Goal: Task Accomplishment & Management: Complete application form

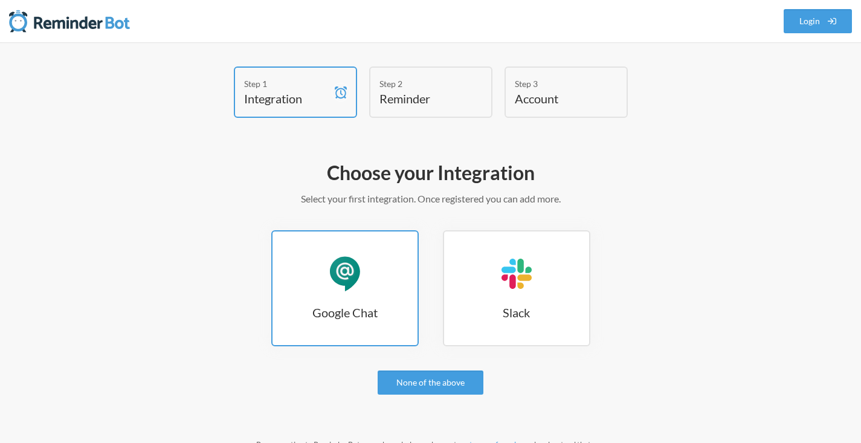
click at [365, 281] on link "Google Chat Google Chat" at bounding box center [344, 288] width 147 height 116
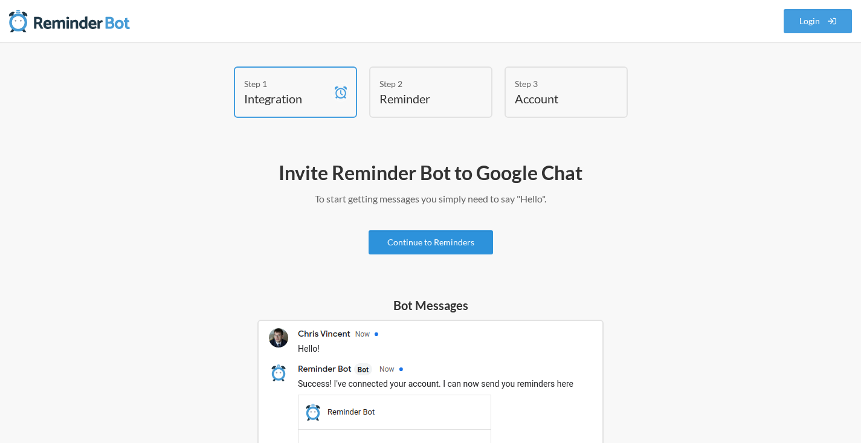
click at [431, 244] on link "Continue to Reminders" at bounding box center [430, 242] width 124 height 24
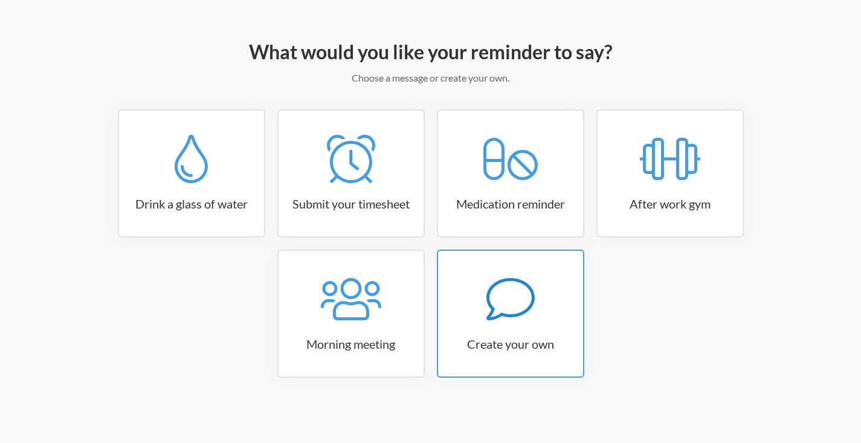
scroll to position [121, 0]
click at [525, 320] on icon at bounding box center [510, 298] width 48 height 48
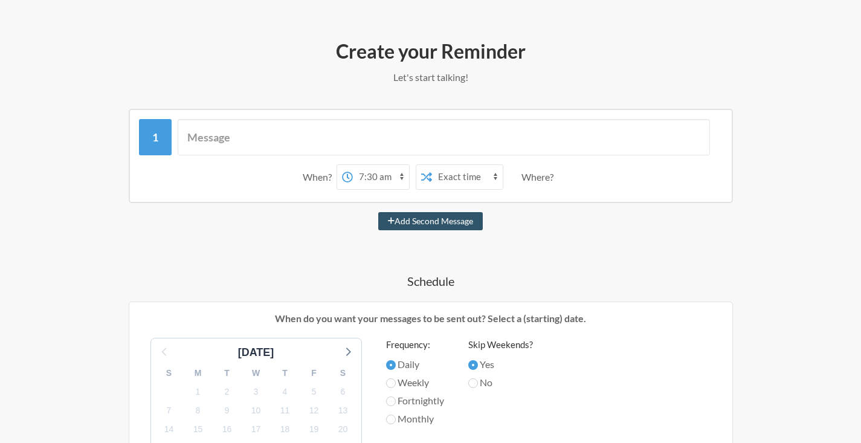
click at [373, 176] on select "12:00 am 12:15 am 12:30 am 12:45 am 1:00 am 1:15 am 1:30 am 1:45 am 2:00 am 2:1…" at bounding box center [381, 177] width 56 height 24
select select "09:00:00"
click at [353, 165] on select "12:00 am 12:15 am 12:30 am 12:45 am 1:00 am 1:15 am 1:30 am 1:45 am 2:00 am 2:1…" at bounding box center [381, 177] width 56 height 24
click at [454, 179] on select "Exact time Random time" at bounding box center [467, 177] width 71 height 24
click at [432, 165] on select "Exact time Random time" at bounding box center [467, 177] width 71 height 24
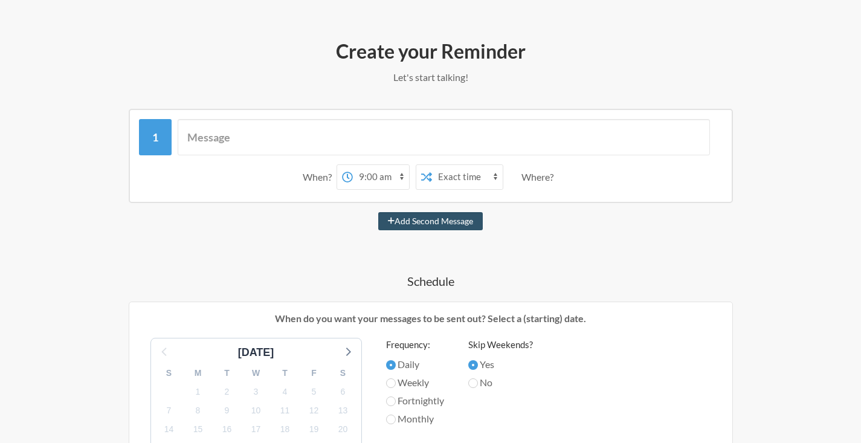
click at [543, 177] on div "Where?" at bounding box center [539, 176] width 37 height 25
click at [570, 173] on div "When? 12:00 am 12:15 am 12:30 am 12:45 am 1:00 am 1:15 am 1:30 am 1:45 am 2:00 …" at bounding box center [431, 176] width 584 height 37
click at [541, 170] on div "Where?" at bounding box center [539, 176] width 37 height 25
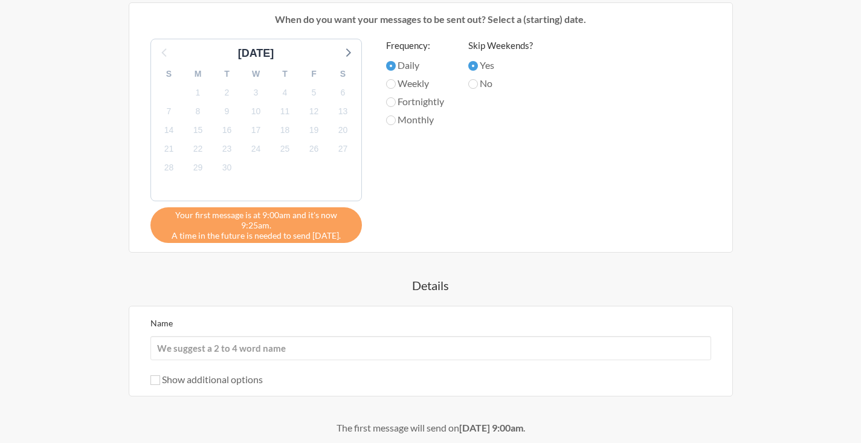
scroll to position [455, 0]
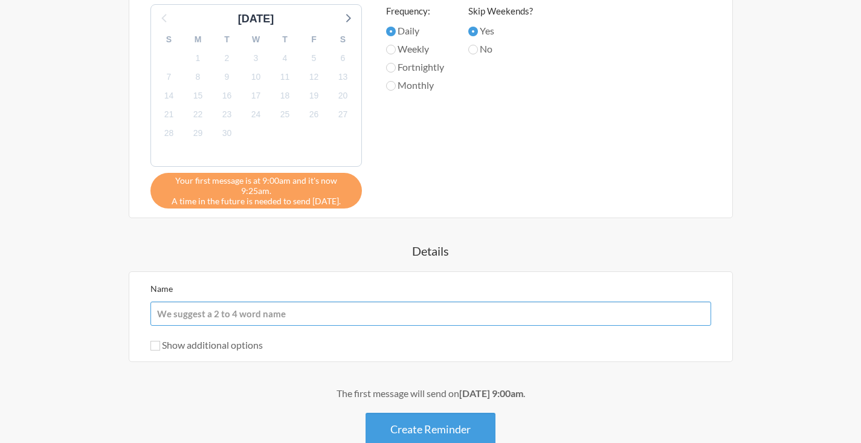
click at [211, 301] on input "Name" at bounding box center [430, 313] width 561 height 24
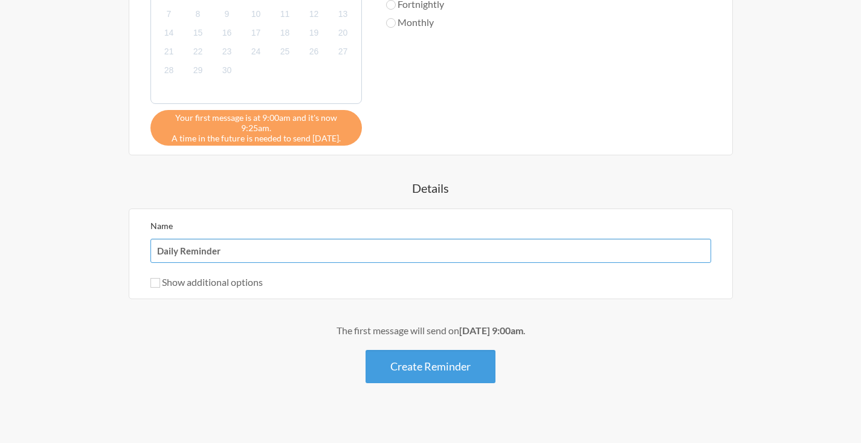
scroll to position [519, 0]
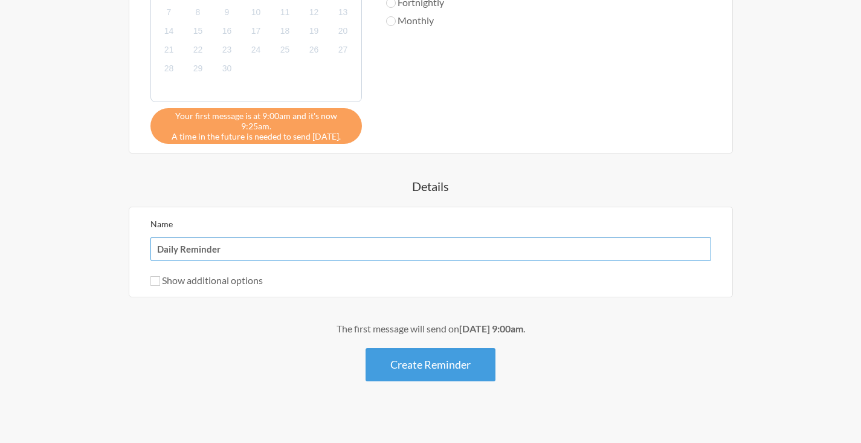
type input "Daily Reminder"
click at [153, 276] on input "Show additional options" at bounding box center [155, 281] width 10 height 10
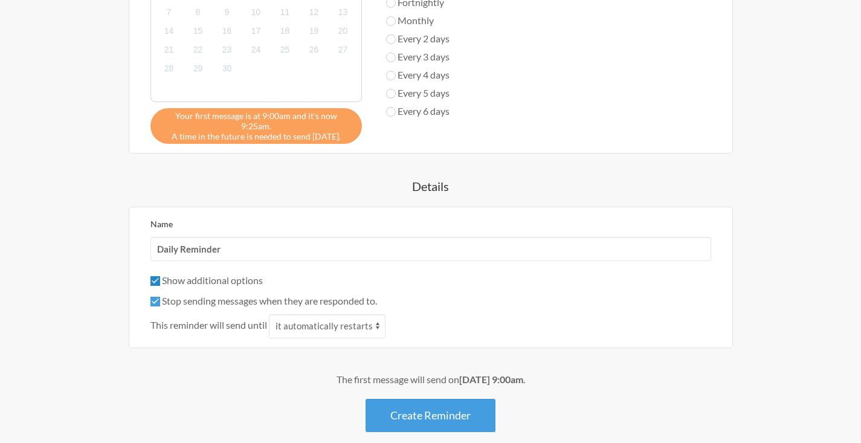
click at [155, 276] on input "Show additional options" at bounding box center [155, 281] width 10 height 10
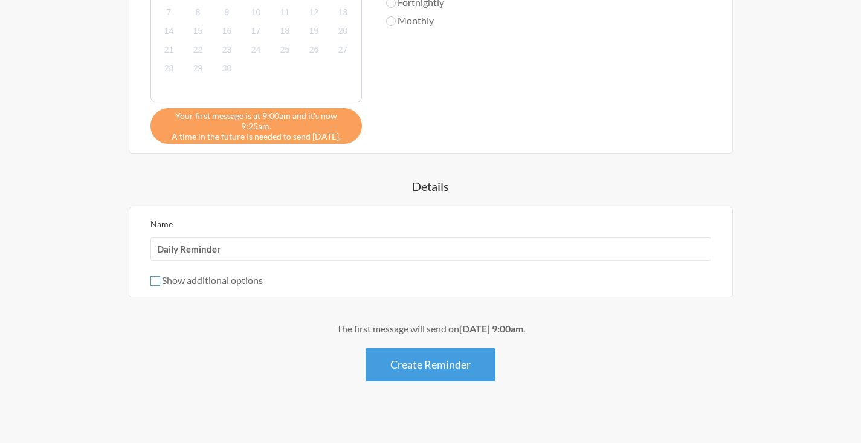
click at [158, 276] on input "Show additional options" at bounding box center [155, 281] width 10 height 10
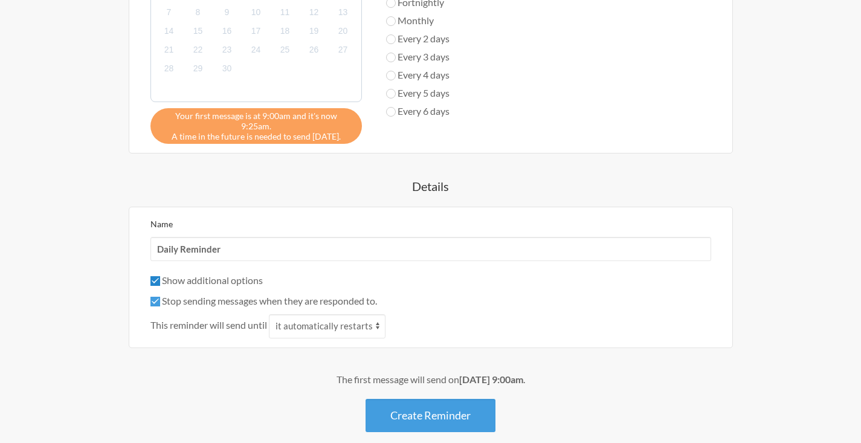
click at [158, 276] on input "Show additional options" at bounding box center [155, 281] width 10 height 10
checkbox input "false"
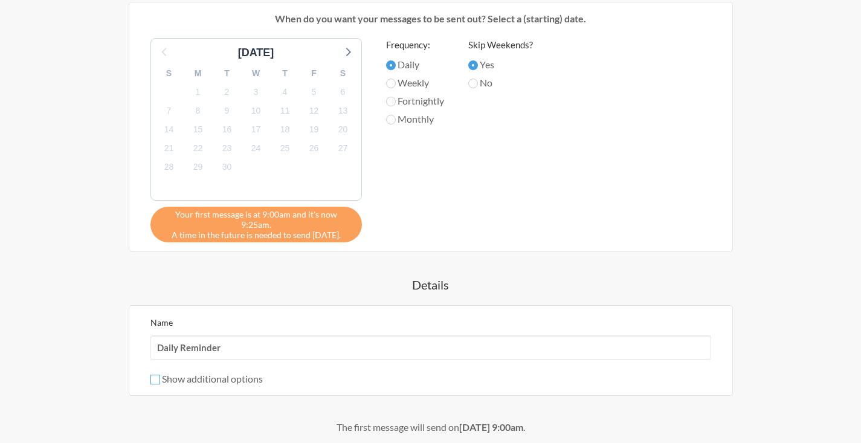
scroll to position [421, 0]
click at [237, 336] on input "Daily Reminder" at bounding box center [430, 347] width 561 height 24
select select "10:00:00"
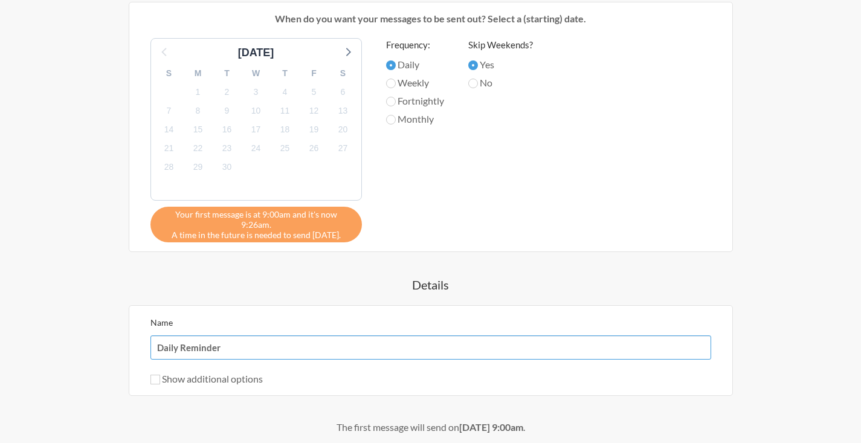
scroll to position [628, 0]
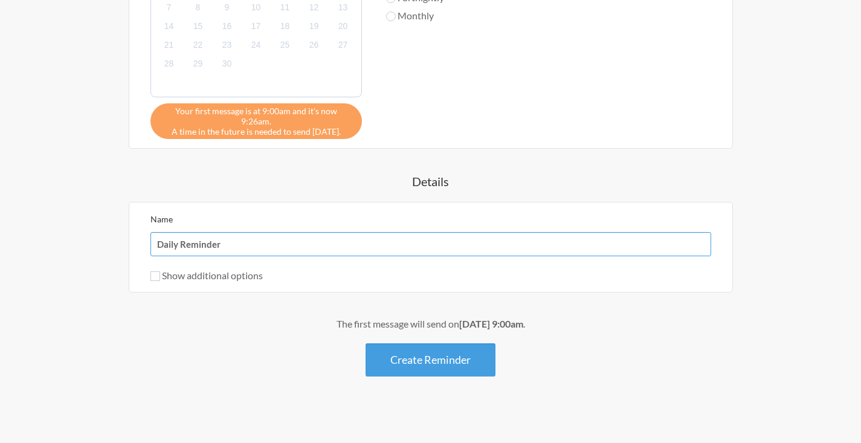
select select "11:00:00"
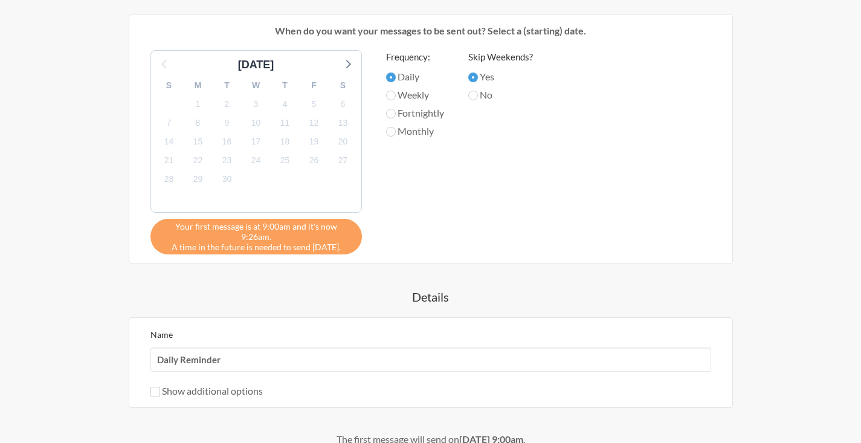
scroll to position [673, 0]
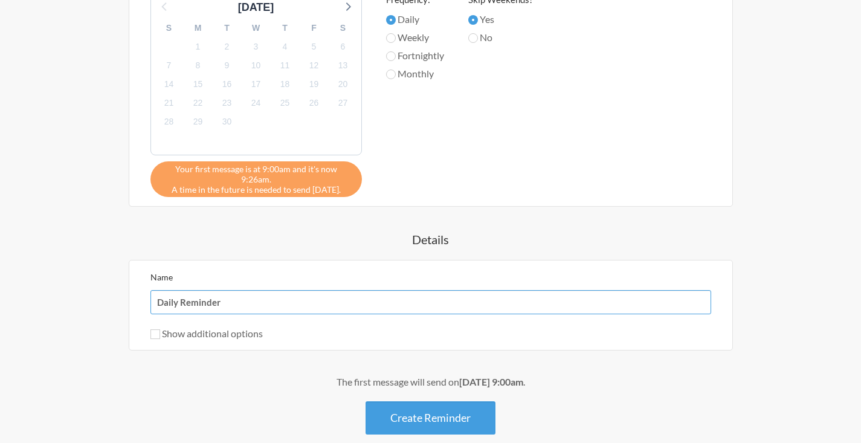
click at [231, 290] on input "Daily Reminder" at bounding box center [430, 302] width 561 height 24
click at [230, 290] on input "Daily Reminder" at bounding box center [430, 302] width 561 height 24
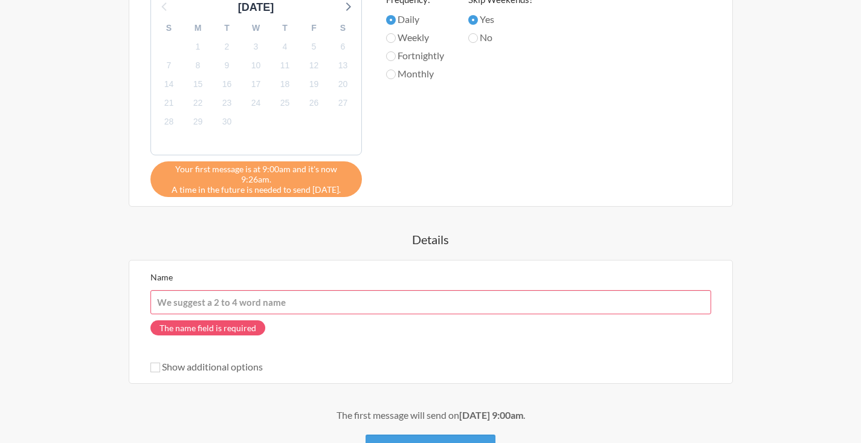
paste input "Daily Reminder: Communicate Your Availability: Please keep the team informed of…"
type input "Daily Reminder: Communicate Your Availability: Please keep the team informed of…"
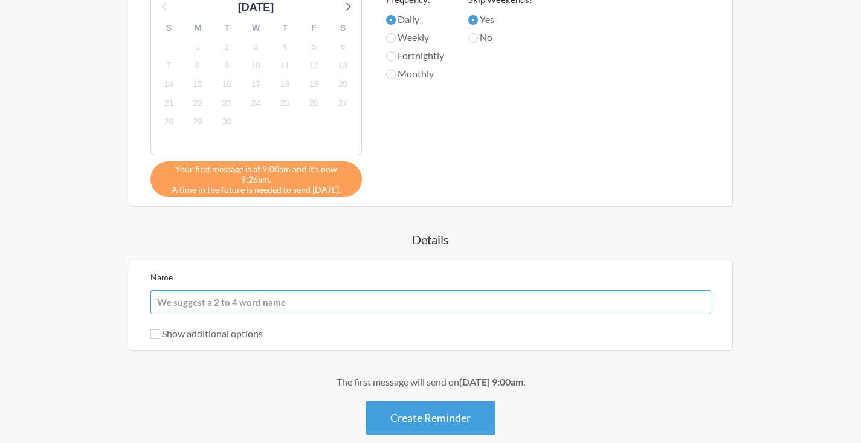
scroll to position [0, 0]
type input "Daily Reminder"
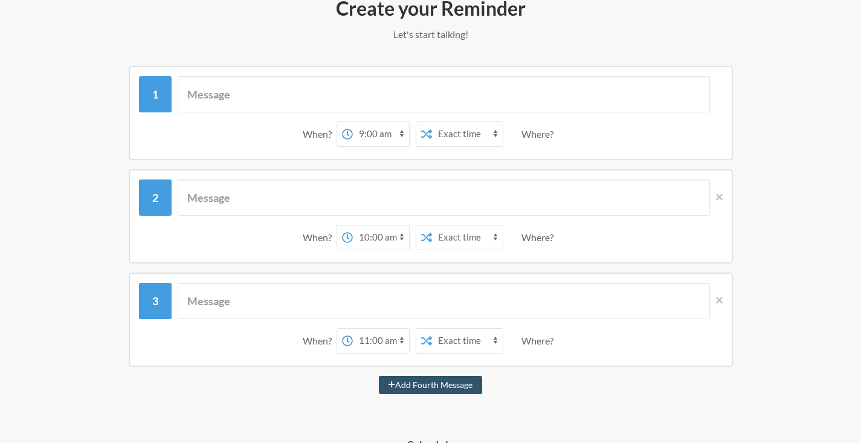
scroll to position [180, 0]
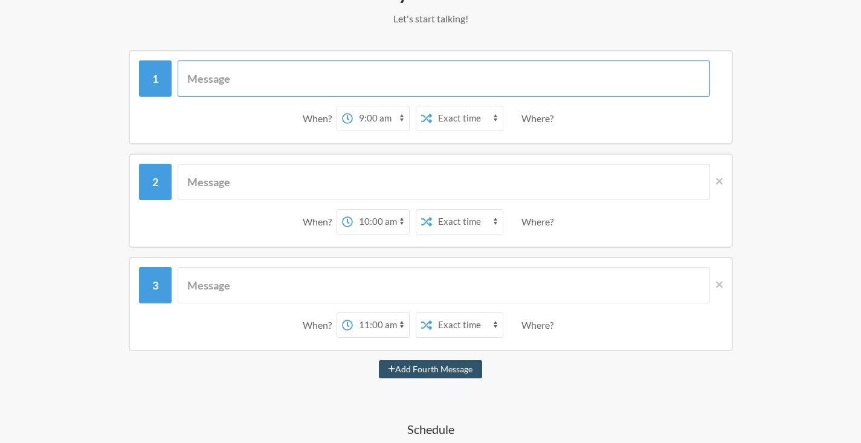
click at [261, 80] on input "text" at bounding box center [444, 78] width 532 height 36
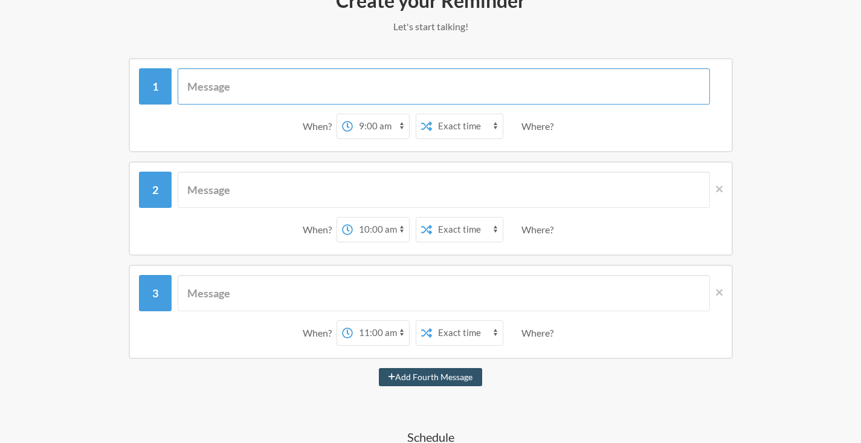
scroll to position [161, 0]
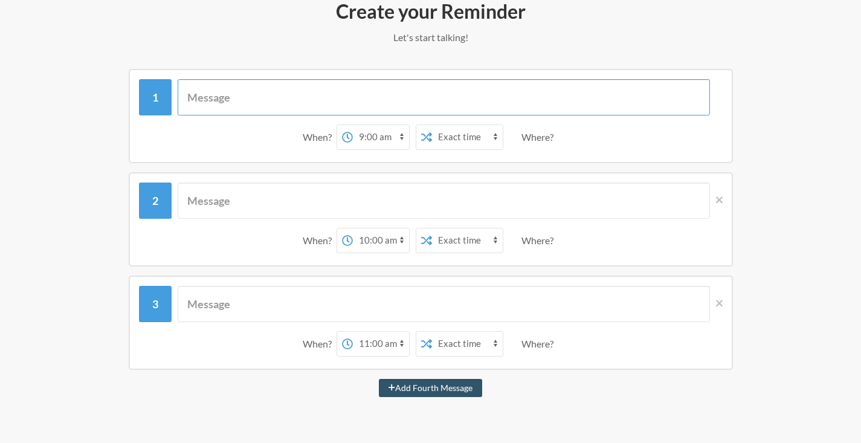
paste input "Daily Reminder: Communicate Your Availability: Please keep the team informed of…"
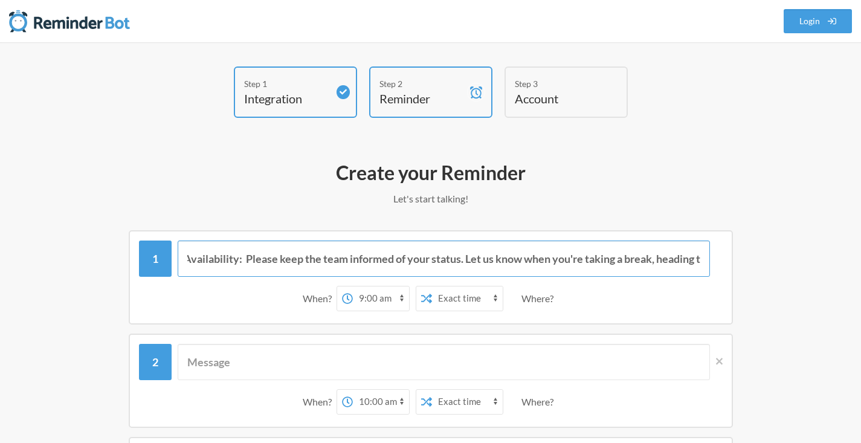
scroll to position [0, 0]
drag, startPoint x: 221, startPoint y: 252, endPoint x: 461, endPoint y: 251, distance: 239.8
click at [461, 251] on input "Daily Reminder: Communicate Your Availability: Please keep the team informed of…" at bounding box center [444, 258] width 532 height 36
click at [445, 257] on input "Daily Reminder: Communicate Your Availability: Please keep the team informed of…" at bounding box center [444, 258] width 532 height 36
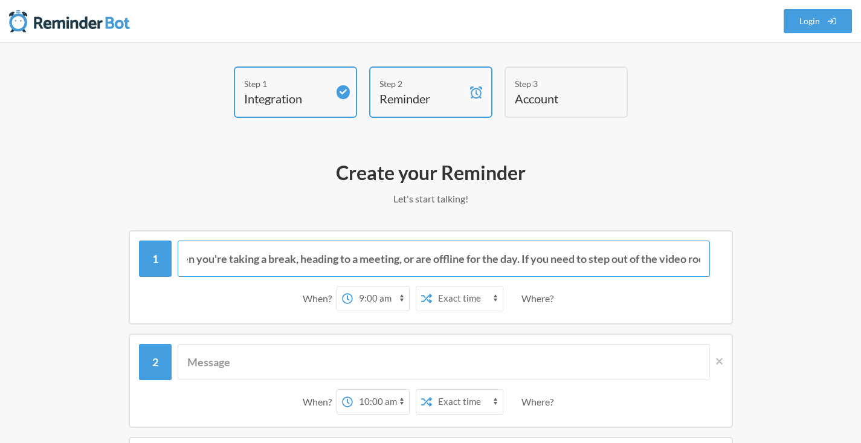
drag, startPoint x: 549, startPoint y: 261, endPoint x: 428, endPoint y: 262, distance: 120.8
click at [428, 262] on input "Daily Reminder: Communicate Your Availability: Please keep the team informed of…" at bounding box center [444, 258] width 532 height 36
click at [497, 258] on input "Daily Reminder: Communicate Your Availability: Please keep the team informed of…" at bounding box center [444, 258] width 532 height 36
click at [535, 259] on input "Daily Reminder: Communicate Your Availability: Please keep the team informed of…" at bounding box center [444, 258] width 532 height 36
type input "Daily Reminder: Communicate Your Availability: Please keep the team informed of…"
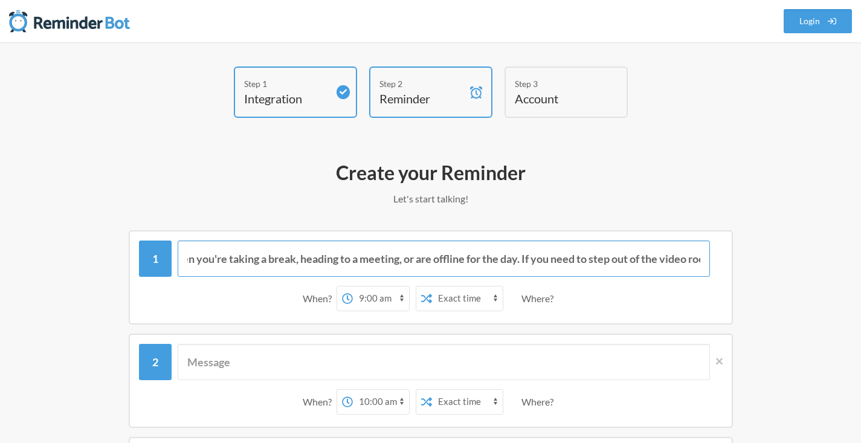
select select "12:00:00"
select select "13:00:00"
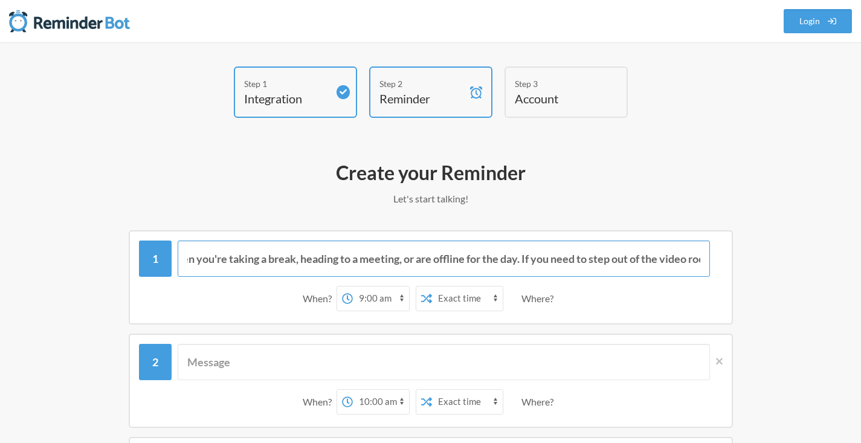
select select "14:00:00"
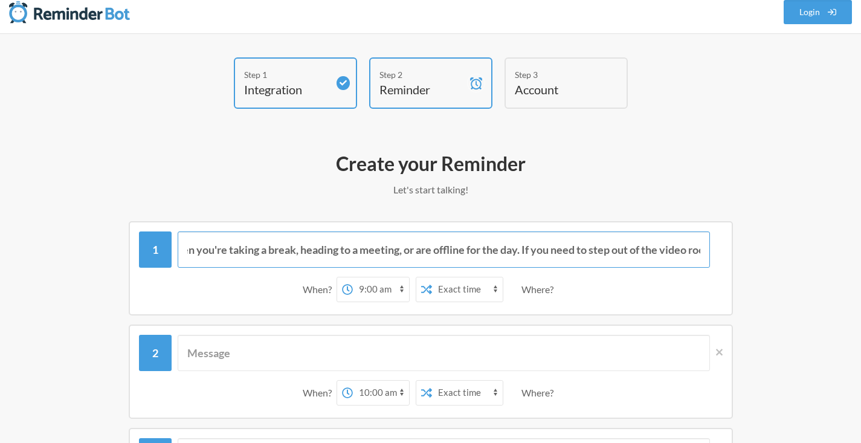
scroll to position [28, 0]
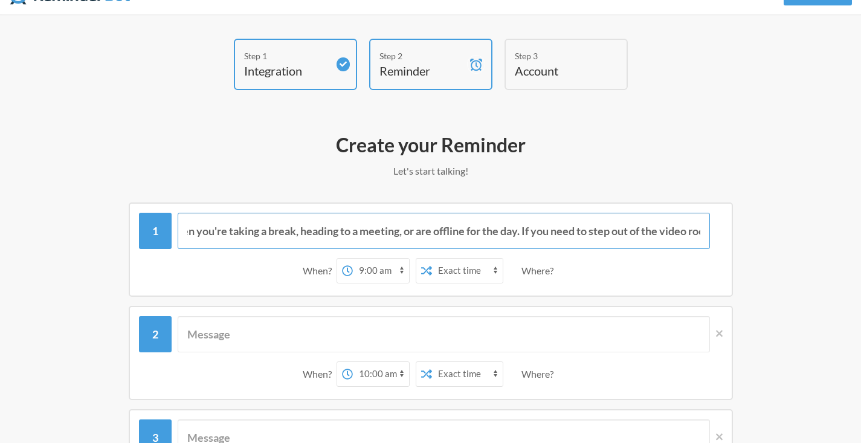
click at [523, 234] on input "Daily Reminder: Communicate Your Availability: Please keep the team informed of…" at bounding box center [444, 231] width 532 height 36
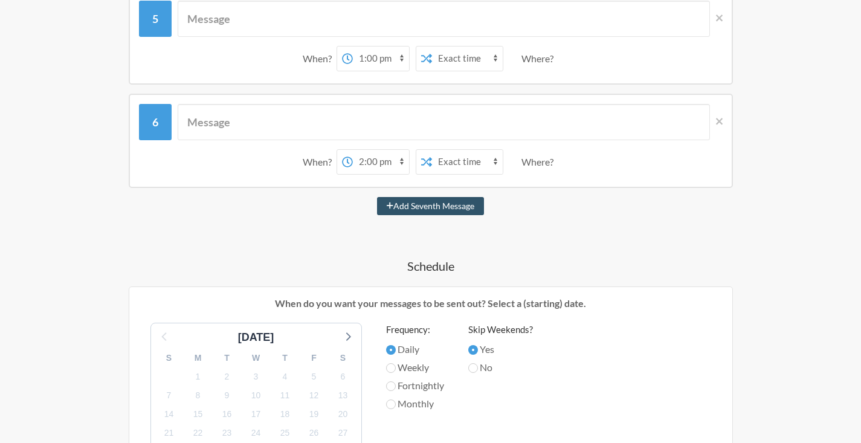
scroll to position [602, 0]
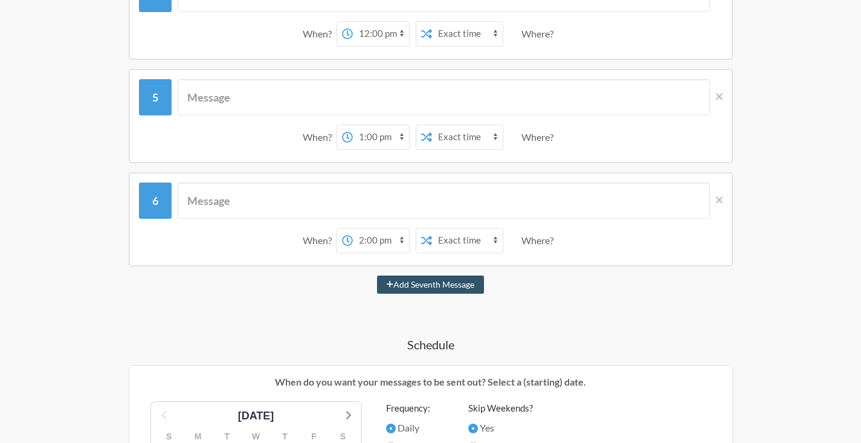
click at [548, 239] on div "Where?" at bounding box center [539, 240] width 37 height 25
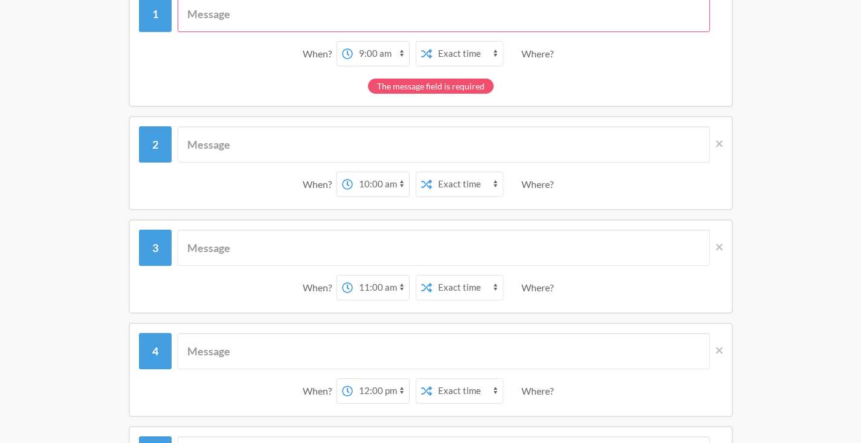
scroll to position [0, 0]
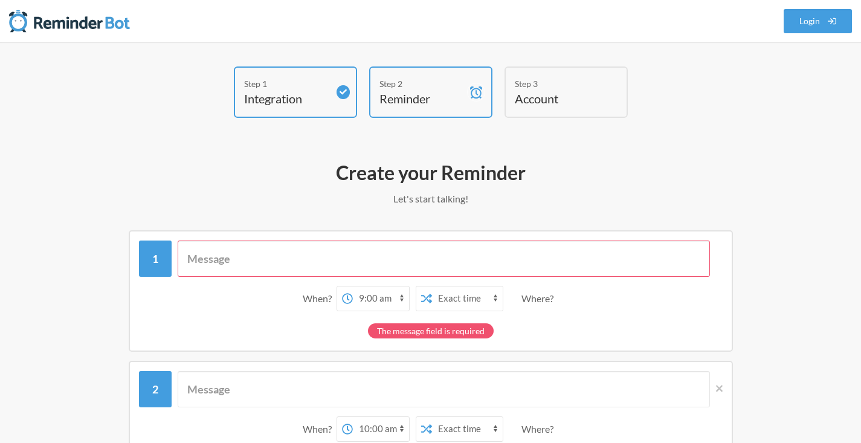
click at [293, 77] on div "Step 1" at bounding box center [286, 83] width 85 height 13
click at [304, 101] on h4 "Integration" at bounding box center [286, 98] width 85 height 17
click at [336, 92] on span at bounding box center [342, 92] width 13 height 14
click at [555, 91] on h4 "Account" at bounding box center [557, 98] width 85 height 17
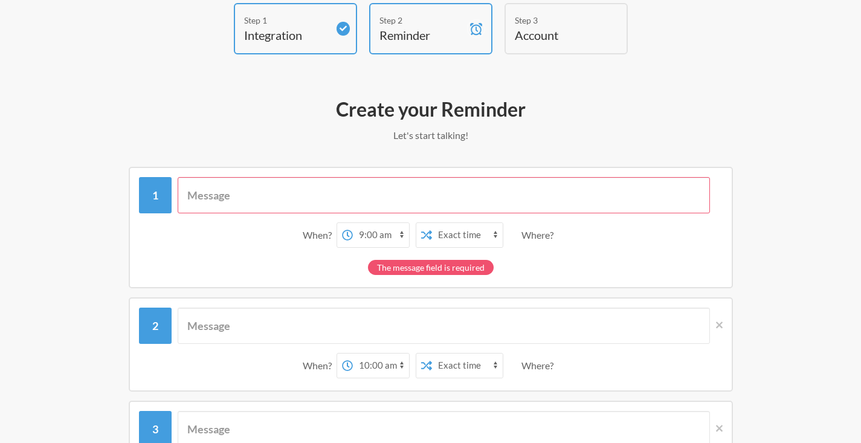
scroll to position [101, 0]
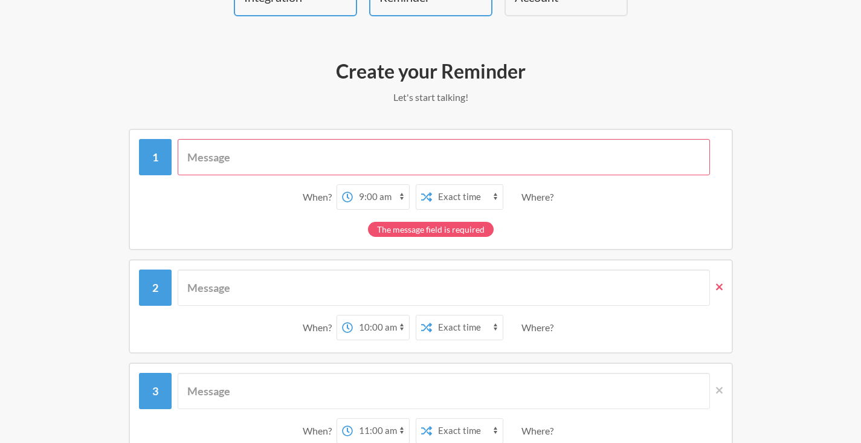
click at [720, 288] on icon at bounding box center [719, 286] width 7 height 7
select select "11:00:00"
select select "12:00:00"
select select "13:00:00"
select select "14:00:00"
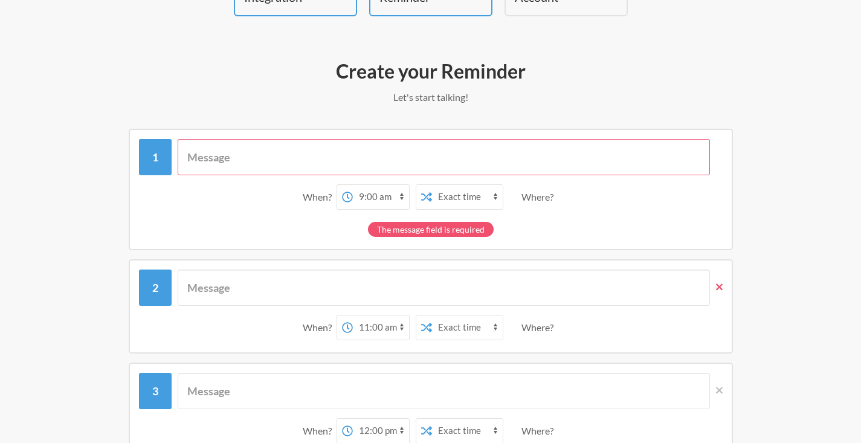
click at [721, 283] on icon at bounding box center [719, 286] width 7 height 7
select select "12:00:00"
select select "13:00:00"
select select "14:00:00"
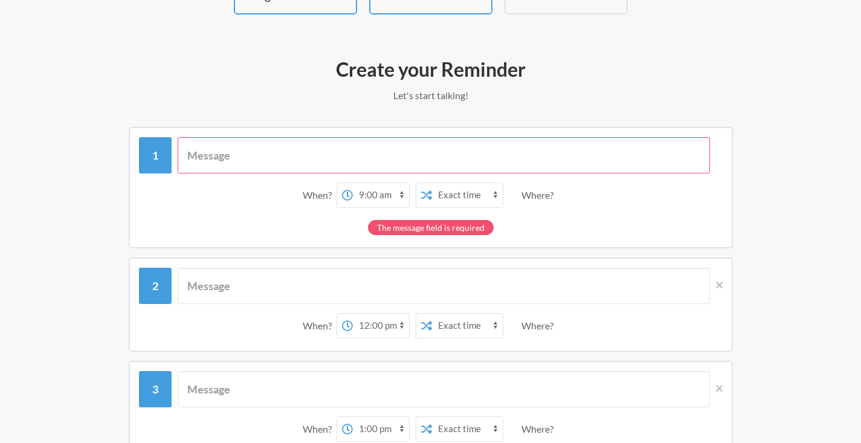
scroll to position [104, 0]
click at [462, 223] on div "The message field is required" at bounding box center [431, 226] width 126 height 15
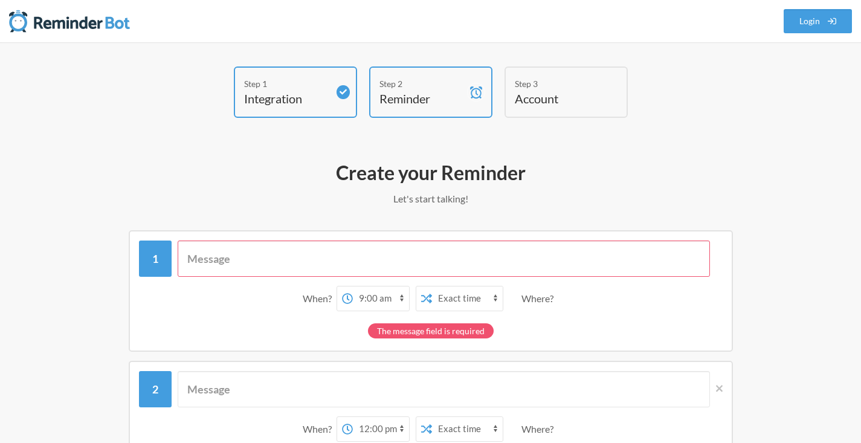
click at [271, 94] on h4 "Integration" at bounding box center [286, 98] width 85 height 17
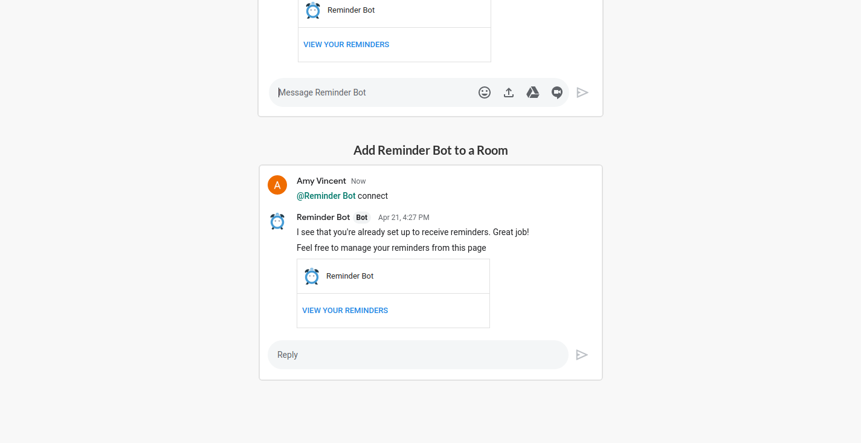
scroll to position [411, 0]
